Goal: Transaction & Acquisition: Purchase product/service

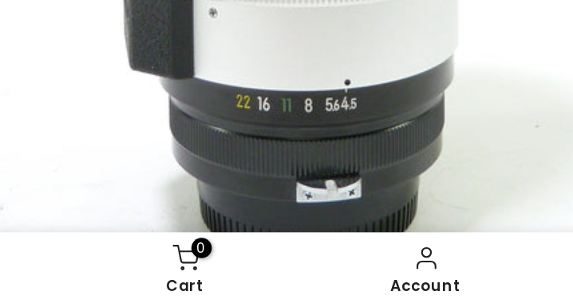
scroll to position [574, 0]
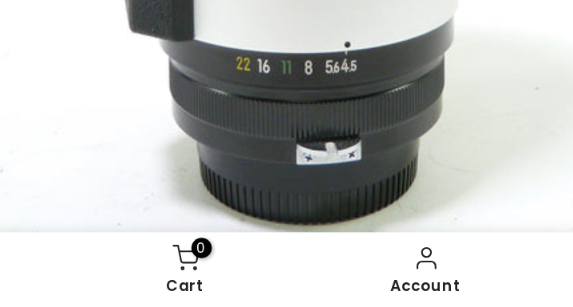
scroll to position [573, 0]
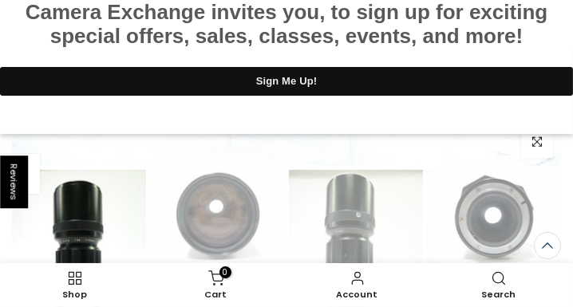
scroll to position [734, 0]
